Goal: Task Accomplishment & Management: Use online tool/utility

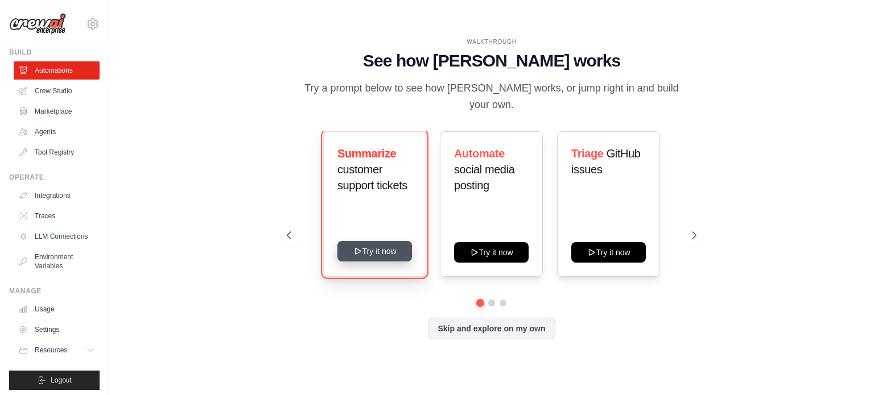
click at [392, 259] on button "Try it now" at bounding box center [374, 251] width 75 height 20
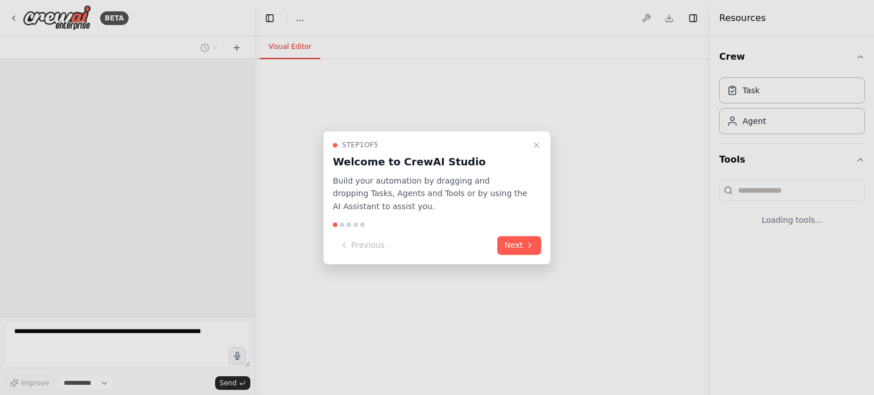
select select "****"
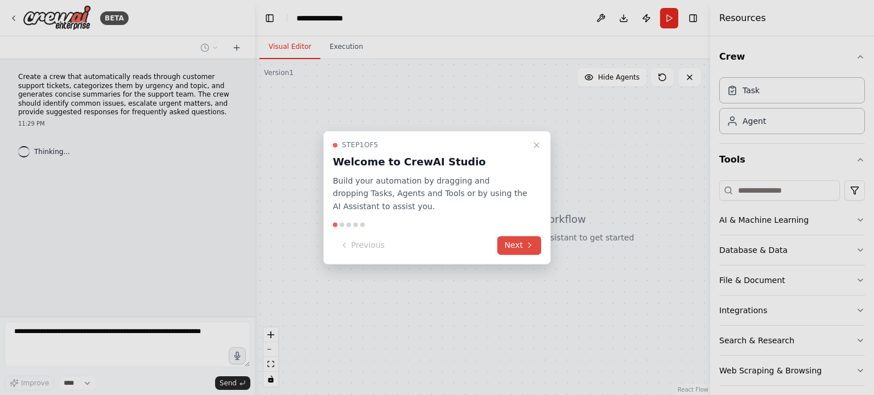
click at [526, 247] on icon at bounding box center [529, 245] width 9 height 9
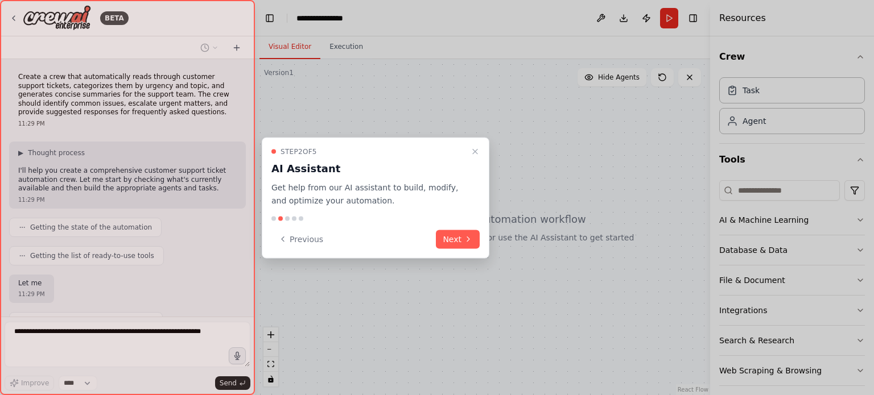
click at [482, 234] on div "Step 2 of 5 AI Assistant Get help from our AI assistant to build, modify, and o…" at bounding box center [376, 198] width 228 height 121
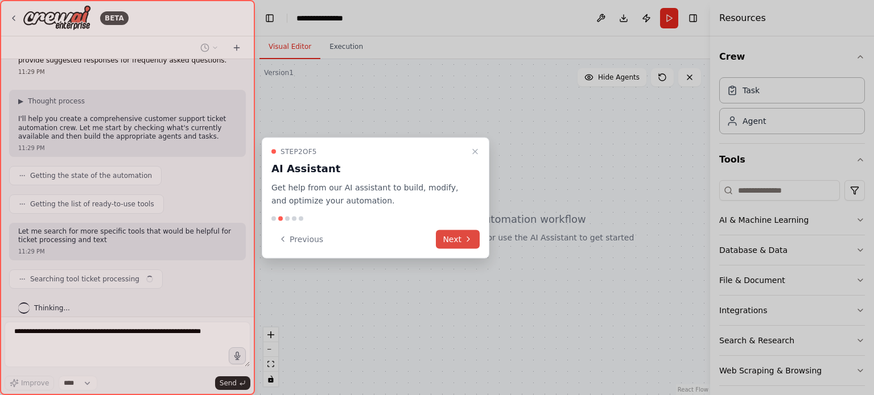
scroll to position [60, 0]
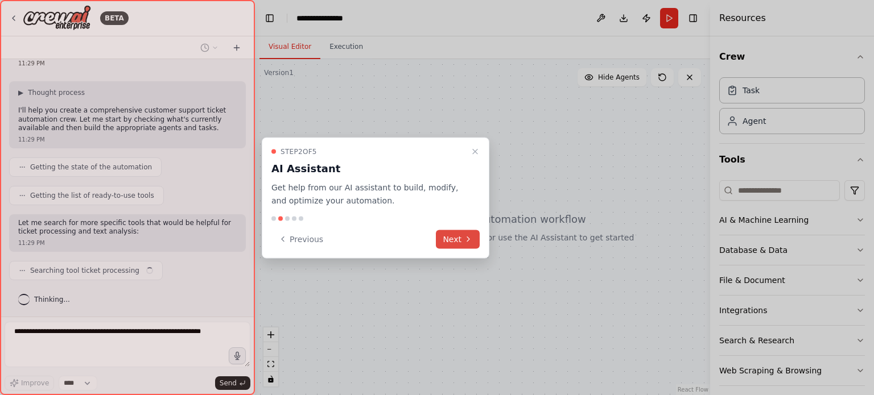
click at [473, 237] on button "Next" at bounding box center [458, 239] width 44 height 19
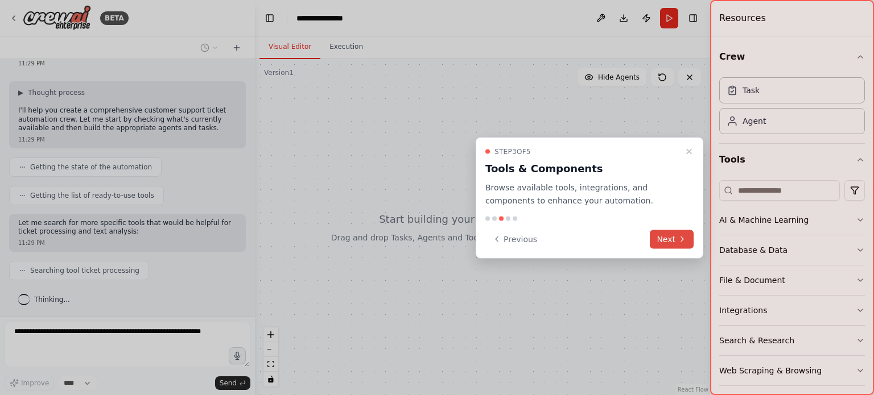
click at [672, 234] on button "Next" at bounding box center [672, 239] width 44 height 19
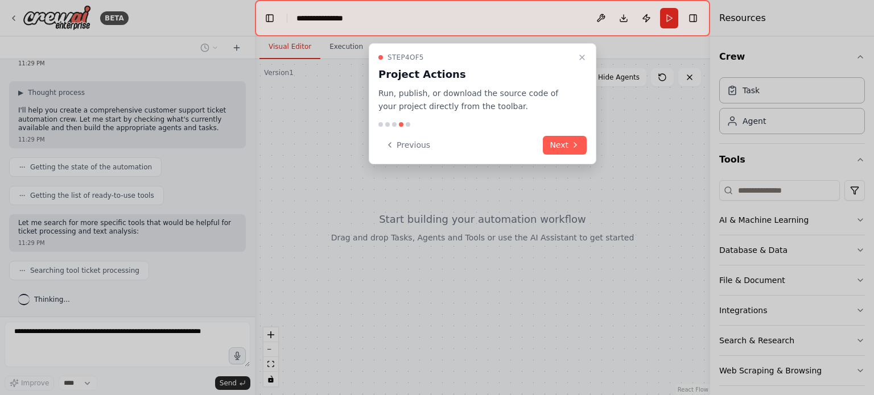
scroll to position [89, 0]
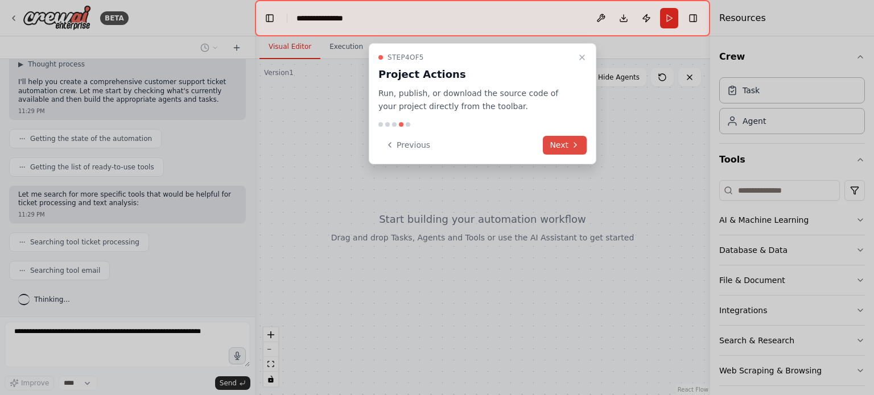
click at [566, 144] on button "Next" at bounding box center [565, 145] width 44 height 19
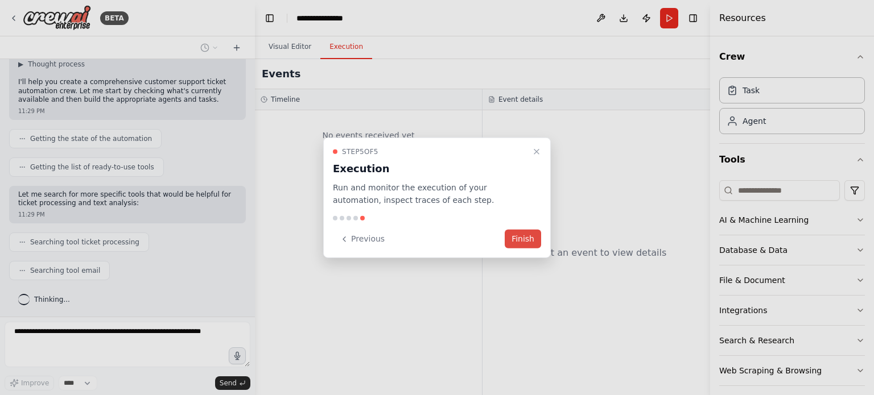
click at [519, 238] on button "Finish" at bounding box center [523, 239] width 36 height 19
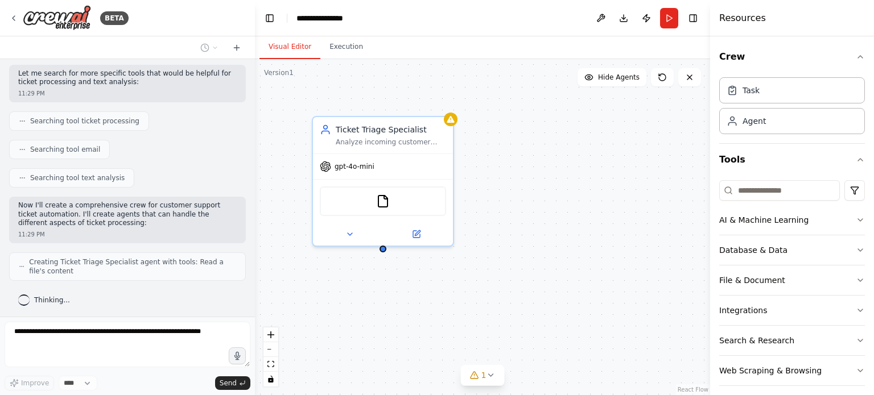
scroll to position [238, 0]
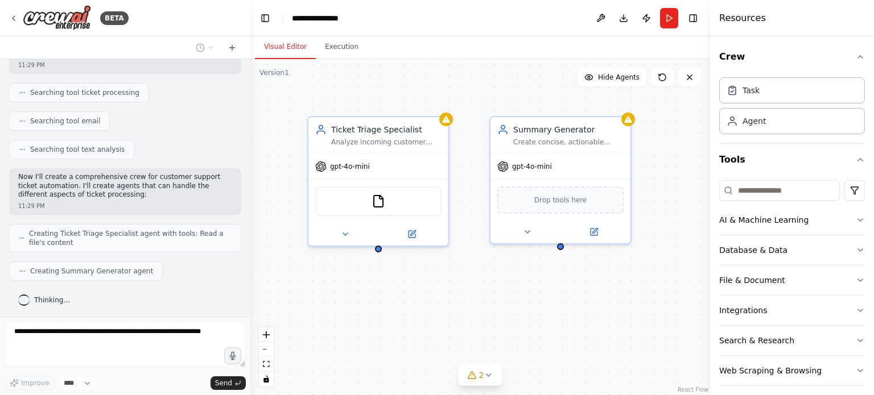
click at [250, 241] on div "BETA Create a crew that automatically reads through customer support tickets, c…" at bounding box center [437, 197] width 874 height 395
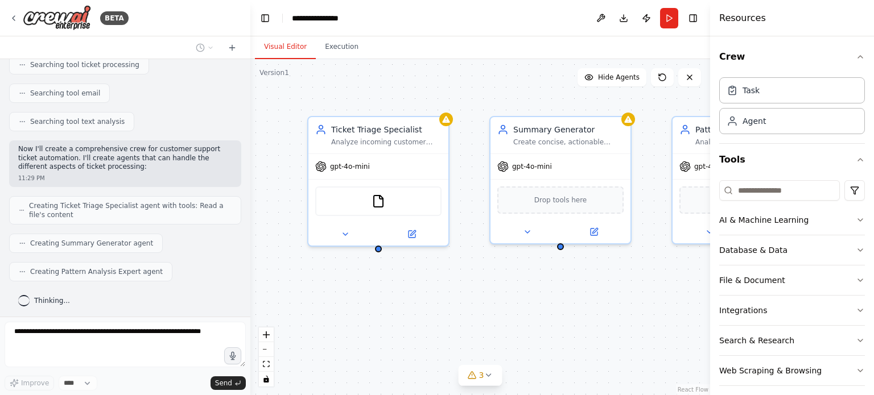
scroll to position [295, 0]
